Goal: Transaction & Acquisition: Purchase product/service

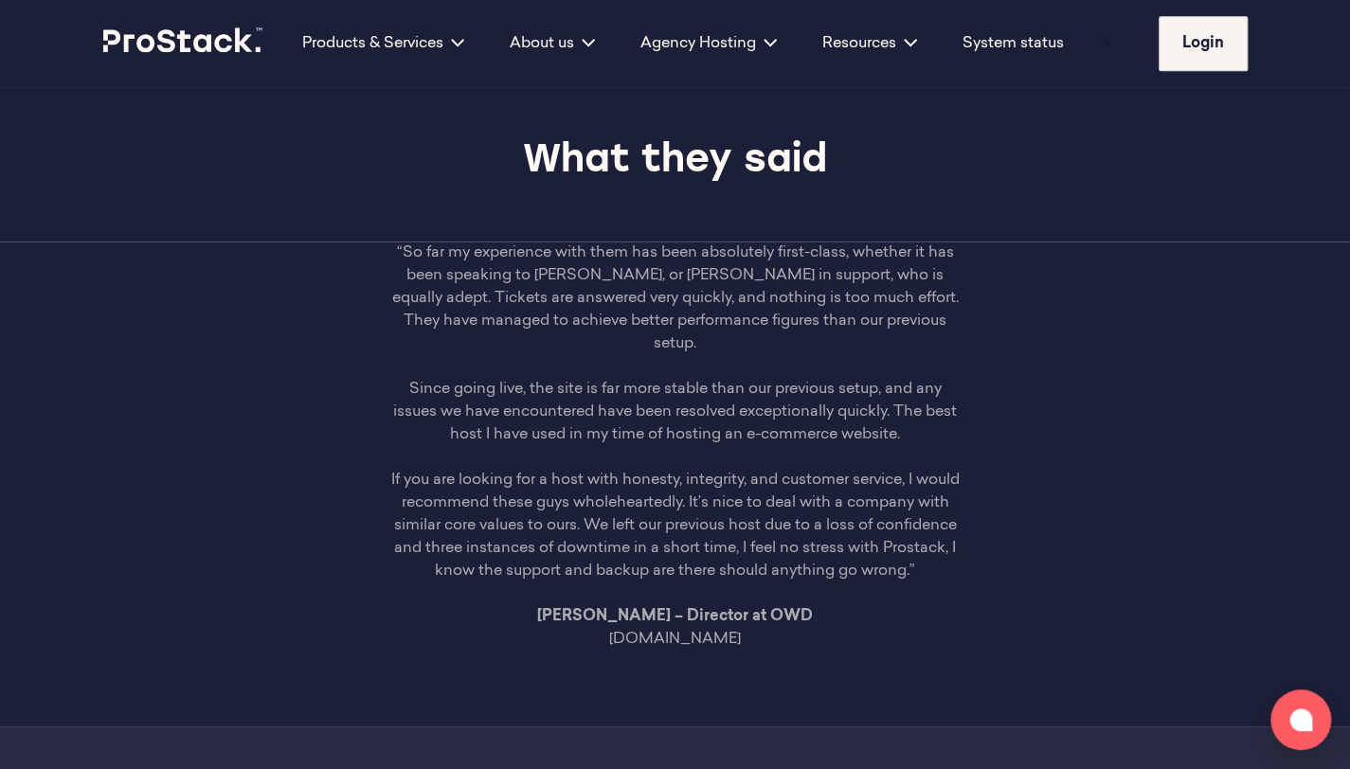
scroll to position [5530, 0]
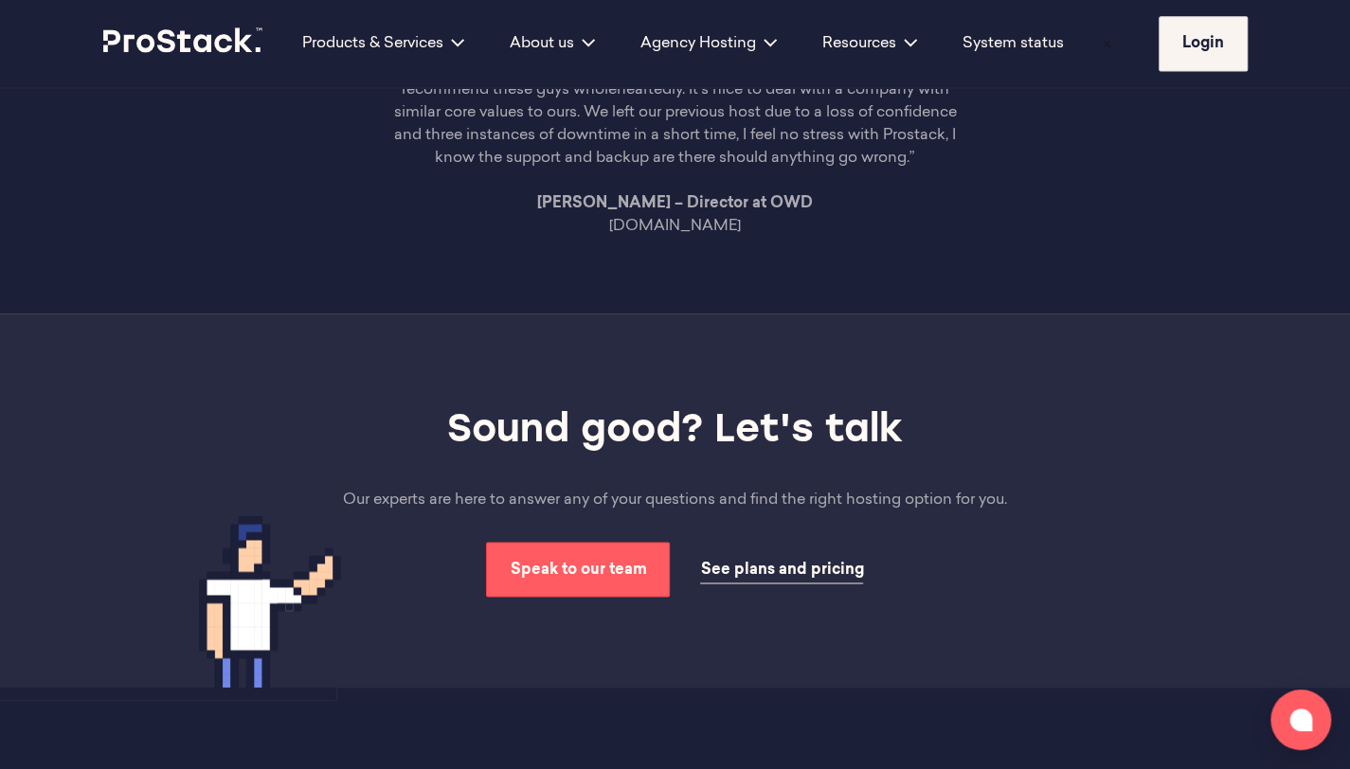
click at [762, 562] on span "See plans and pricing" at bounding box center [781, 569] width 163 height 15
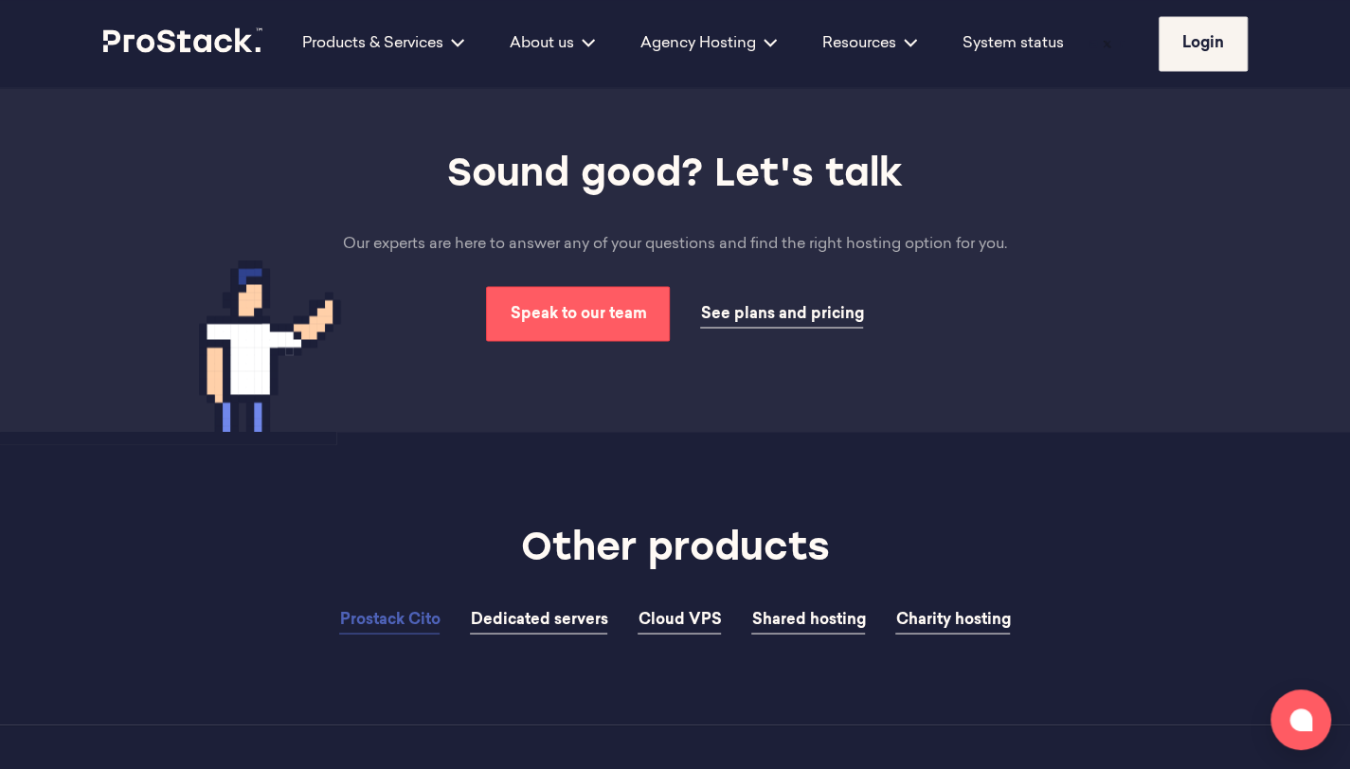
scroll to position [5780, 0]
